Goal: Check status: Check status

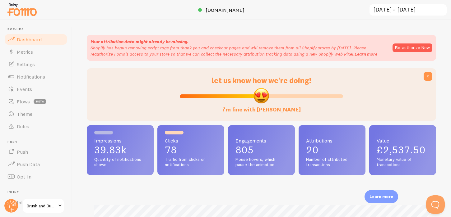
click at [402, 7] on input "[DATE] ~ [DATE]" at bounding box center [408, 10] width 78 height 13
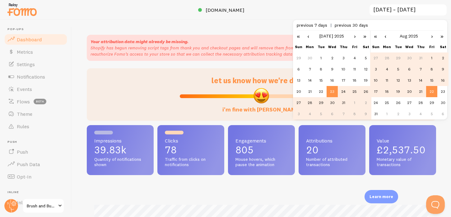
click at [355, 25] on span "previous 30 days" at bounding box center [351, 25] width 33 height 6
click at [431, 59] on td "1" at bounding box center [431, 58] width 11 height 11
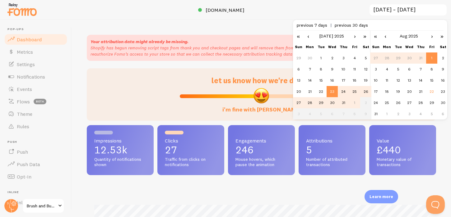
click at [354, 35] on link "›" at bounding box center [354, 36] width 9 height 11
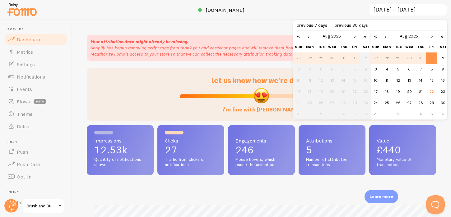
click at [353, 58] on td "1" at bounding box center [354, 58] width 11 height 11
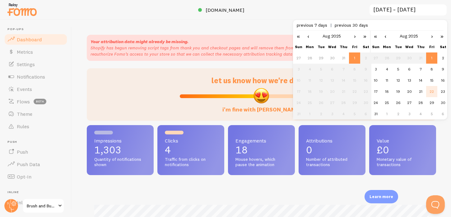
click at [432, 91] on td "22" at bounding box center [431, 91] width 11 height 11
type input "[DATE] ~ [DATE]"
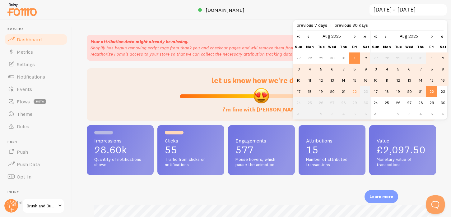
click at [448, 156] on div "Your attribution data might already be missing. Shopify has begun removing scri…" at bounding box center [261, 119] width 379 height 198
